Goal: Check status

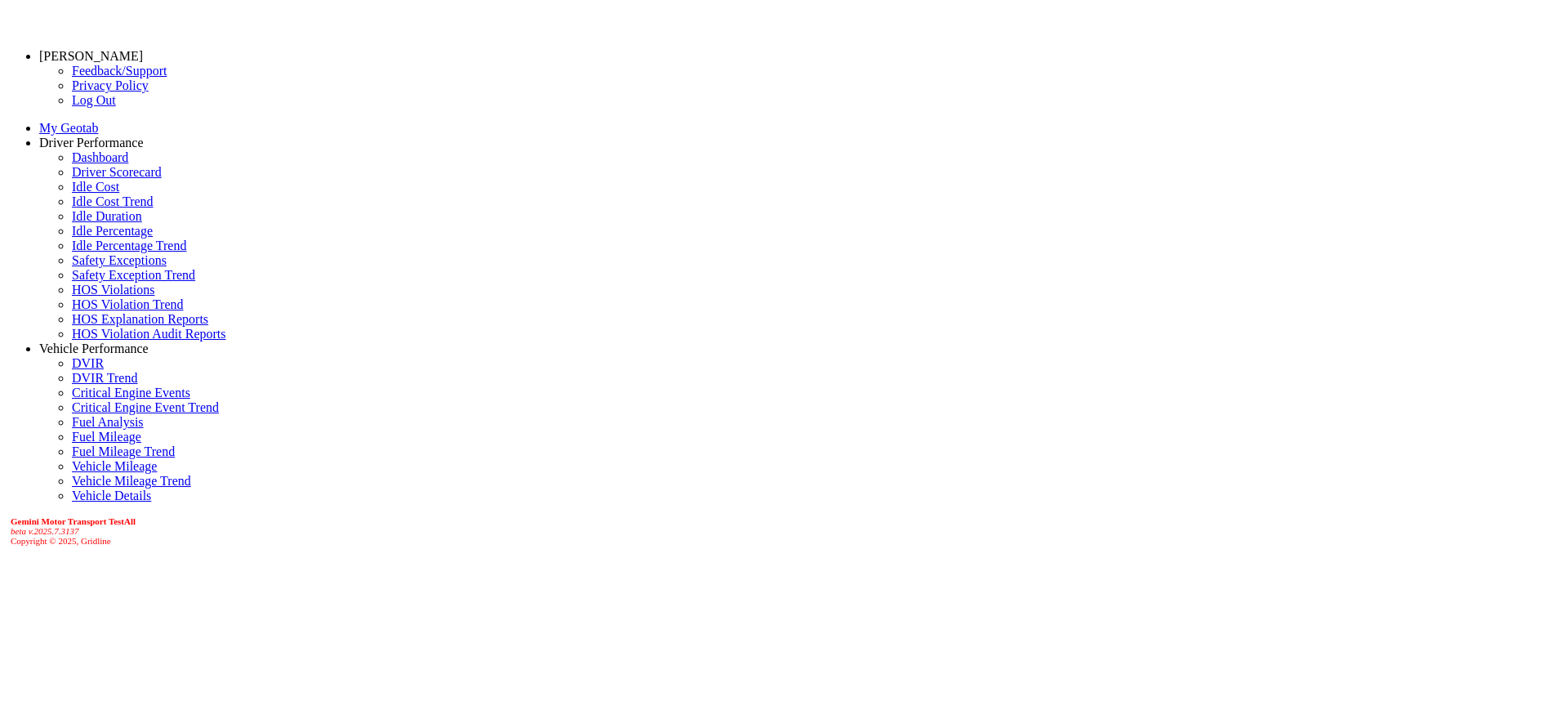
click at [108, 179] on link "Driver Scorecard" at bounding box center [116, 171] width 89 height 14
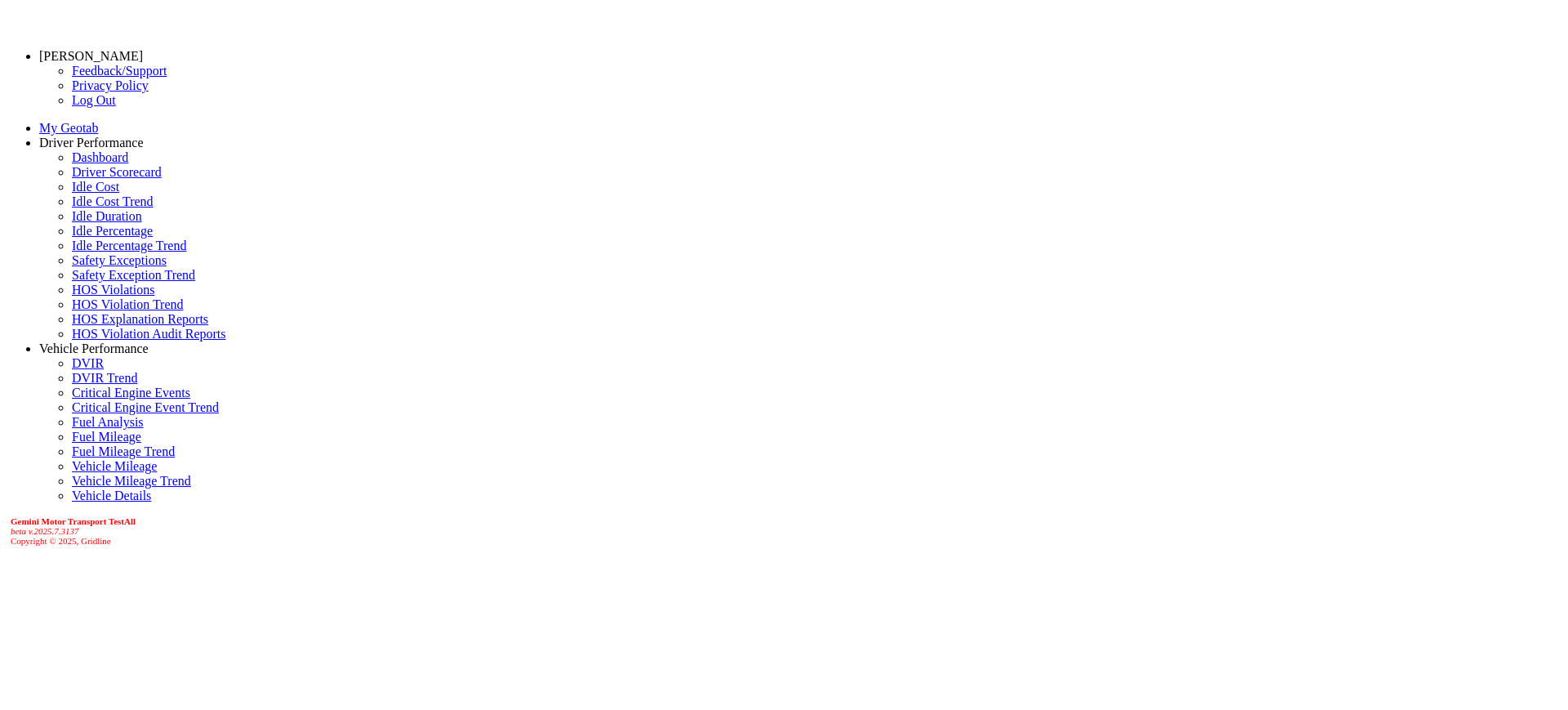
click at [70, 536] on icon "beta v.2025.7.3137" at bounding box center [44, 531] width 69 height 9
copy icon "2025.7.3137"
